Goal: Task Accomplishment & Management: Manage account settings

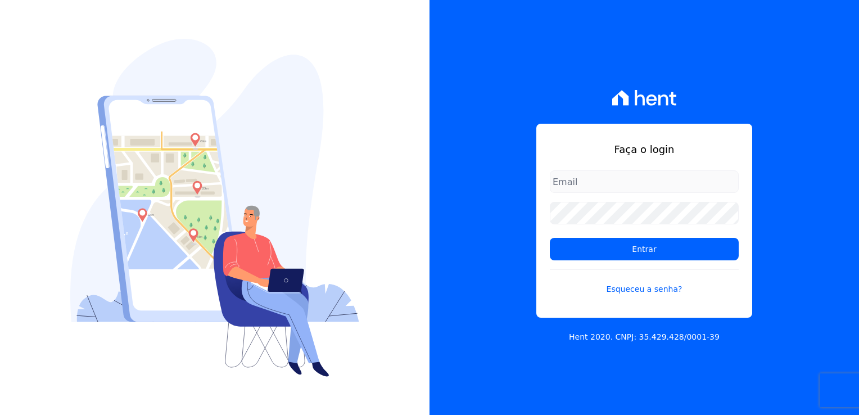
click at [608, 169] on div "Faça o login Entrar Esqueceu a senha?" at bounding box center [644, 221] width 216 height 194
drag, startPoint x: 609, startPoint y: 178, endPoint x: 607, endPoint y: 188, distance: 9.8
click at [609, 178] on input "email" at bounding box center [644, 181] width 189 height 22
type input "[EMAIL_ADDRESS][DOMAIN_NAME]"
click at [653, 263] on form "[EMAIL_ADDRESS][DOMAIN_NAME] Entrar Esqueceu a senha?" at bounding box center [644, 239] width 189 height 138
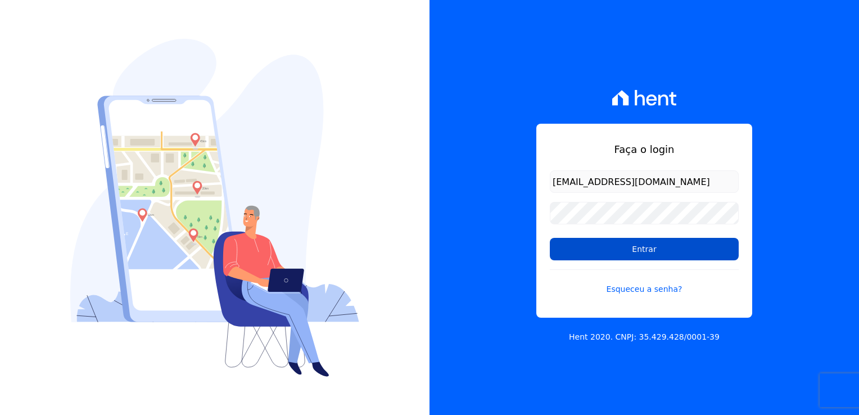
click at [654, 258] on input "Entrar" at bounding box center [644, 249] width 189 height 22
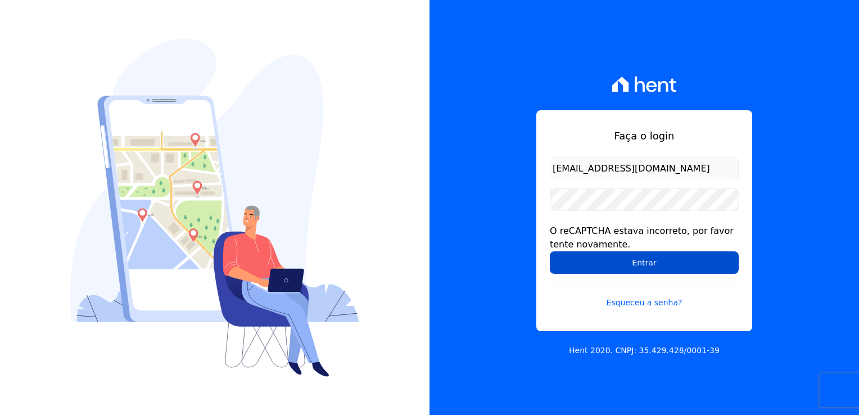
click at [652, 266] on input "Entrar" at bounding box center [644, 262] width 189 height 22
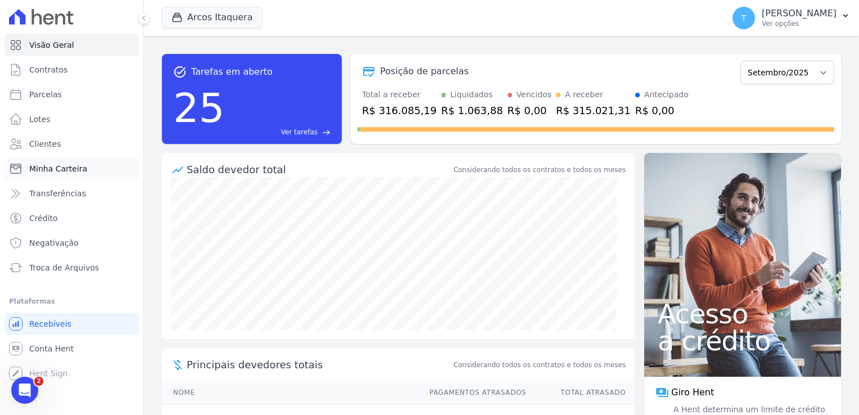
click at [63, 169] on span "Minha Carteira" at bounding box center [58, 168] width 58 height 11
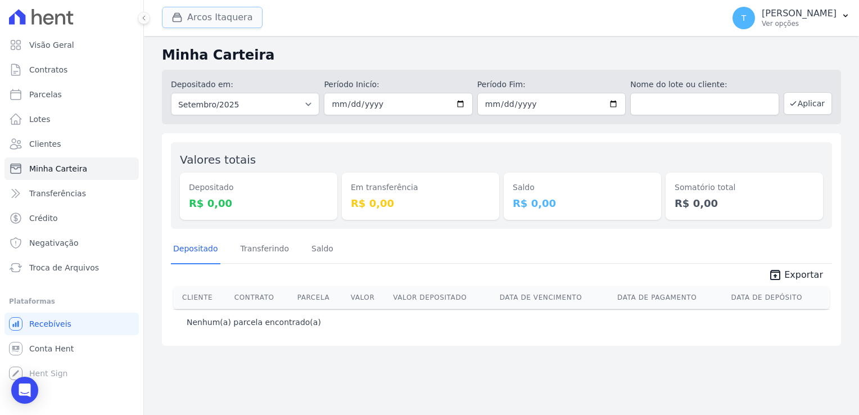
click at [219, 17] on button "Arcos Itaquera" at bounding box center [212, 17] width 101 height 21
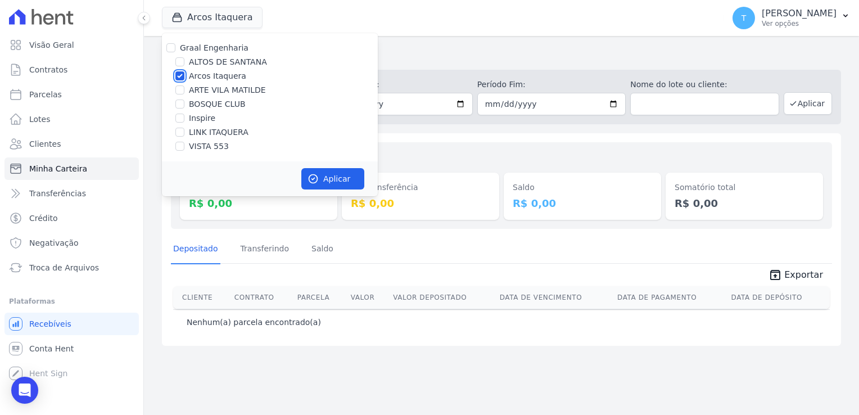
click at [180, 73] on input "Arcos Itaquera" at bounding box center [179, 75] width 9 height 9
checkbox input "false"
click at [180, 129] on input "LINK ITAQUERA" at bounding box center [179, 132] width 9 height 9
checkbox input "true"
click at [341, 182] on button "Aplicar" at bounding box center [332, 178] width 63 height 21
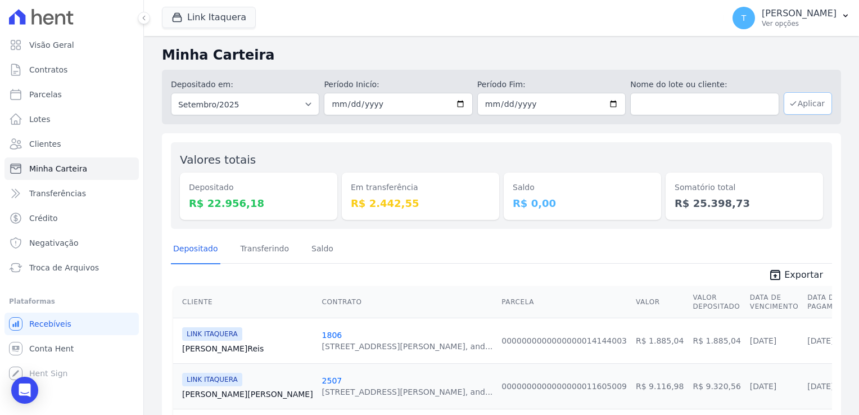
click at [798, 106] on button "Aplicar" at bounding box center [808, 103] width 48 height 22
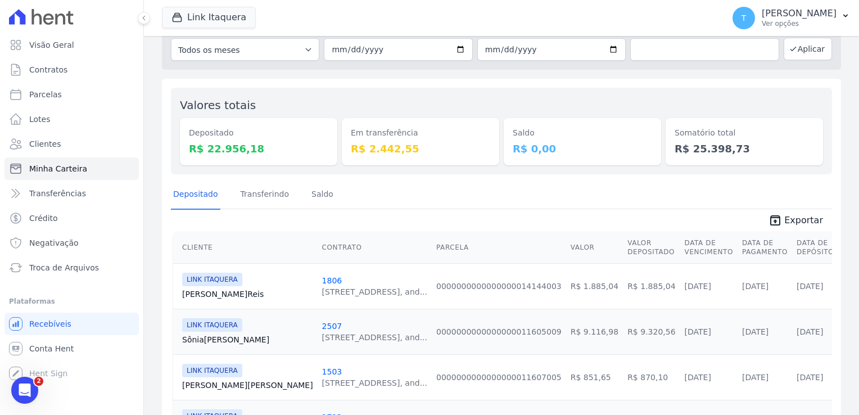
scroll to position [56, 0]
click at [774, 216] on icon "unarchive" at bounding box center [775, 218] width 13 height 13
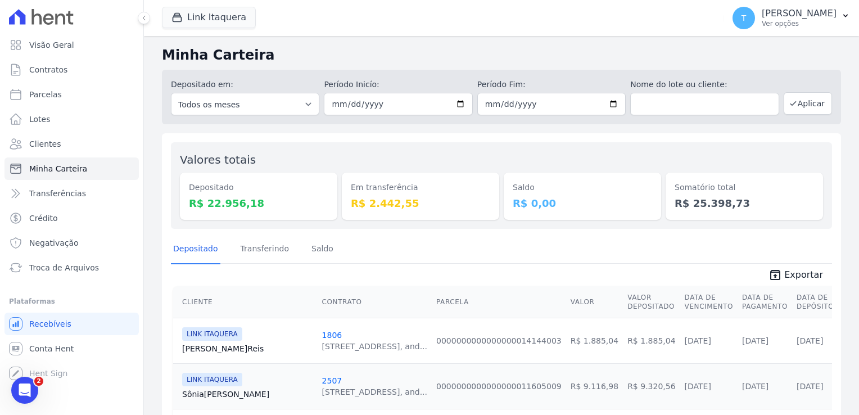
scroll to position [0, 0]
click at [555, 33] on div "Link Itaquera Graal Engenharia ALTOS DE SANTANA Arcos Itaquera ARTE VILA MATILD…" at bounding box center [440, 17] width 557 height 37
click at [236, 24] on button "Link Itaquera" at bounding box center [209, 17] width 94 height 21
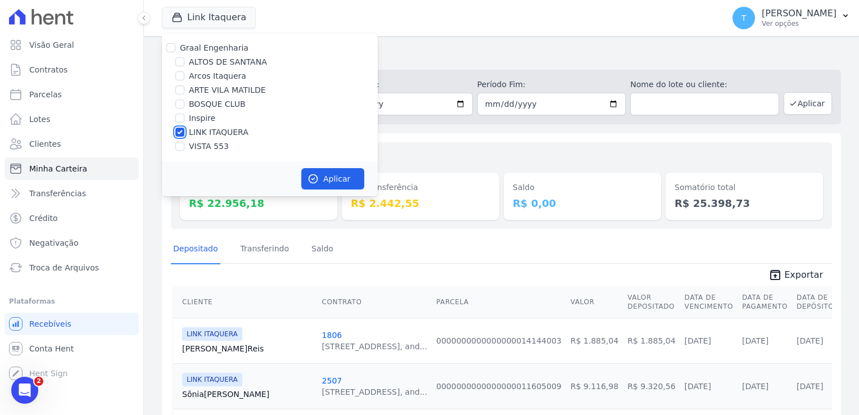
click at [178, 130] on input "LINK ITAQUERA" at bounding box center [179, 132] width 9 height 9
checkbox input "false"
click at [179, 115] on input "Inspire" at bounding box center [179, 118] width 9 height 9
checkbox input "true"
click at [319, 181] on button "Aplicar" at bounding box center [332, 178] width 63 height 21
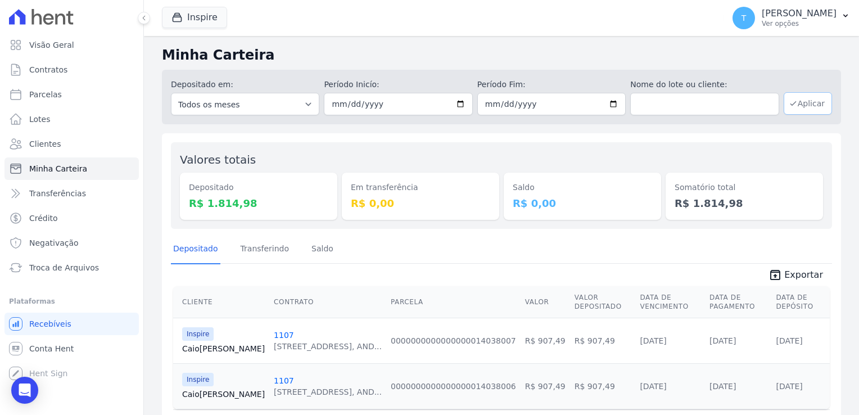
click at [801, 109] on button "Aplicar" at bounding box center [808, 103] width 48 height 22
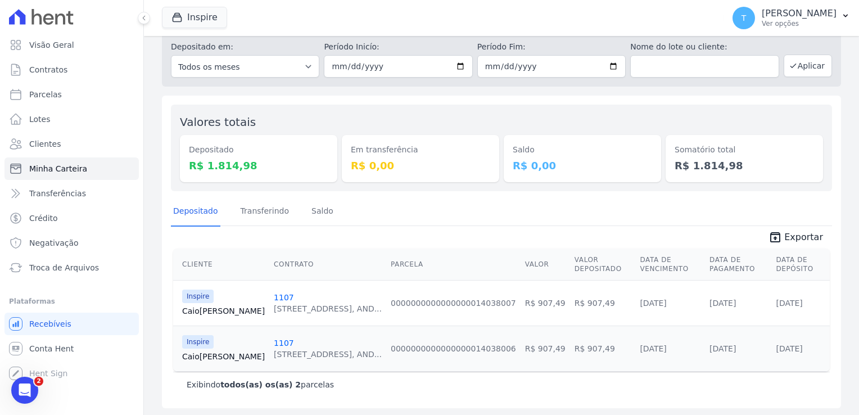
scroll to position [38, 0]
click at [790, 238] on span "Exportar" at bounding box center [803, 236] width 39 height 13
click at [839, 51] on div "Minha Carteira Depositado em: Todos os meses Maio/2025 Junho/2025 Julho/2025 Ag…" at bounding box center [501, 207] width 715 height 419
